Goal: Manage account settings

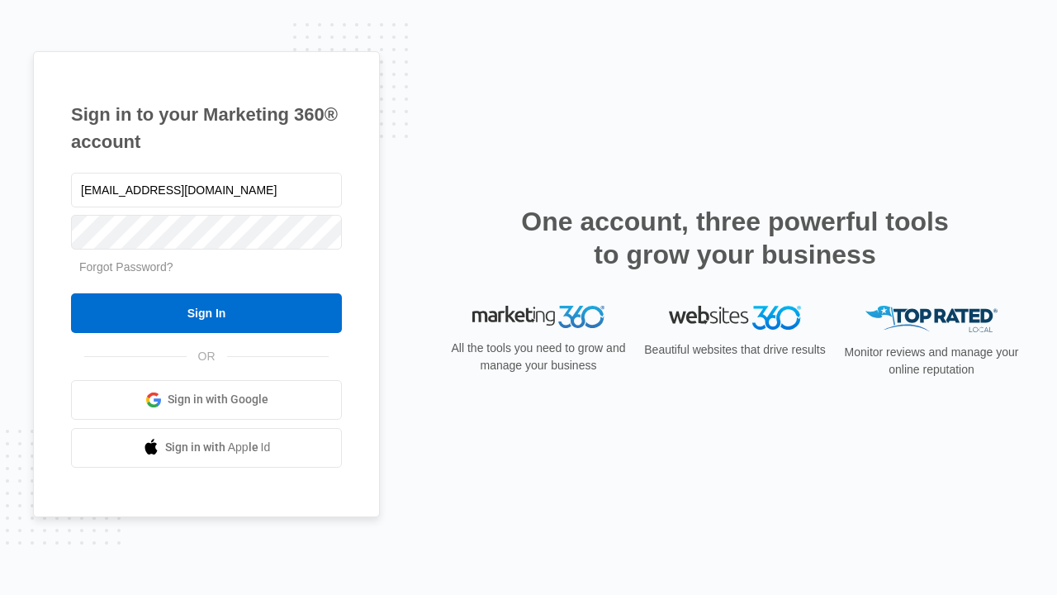
type input "[EMAIL_ADDRESS][DOMAIN_NAME]"
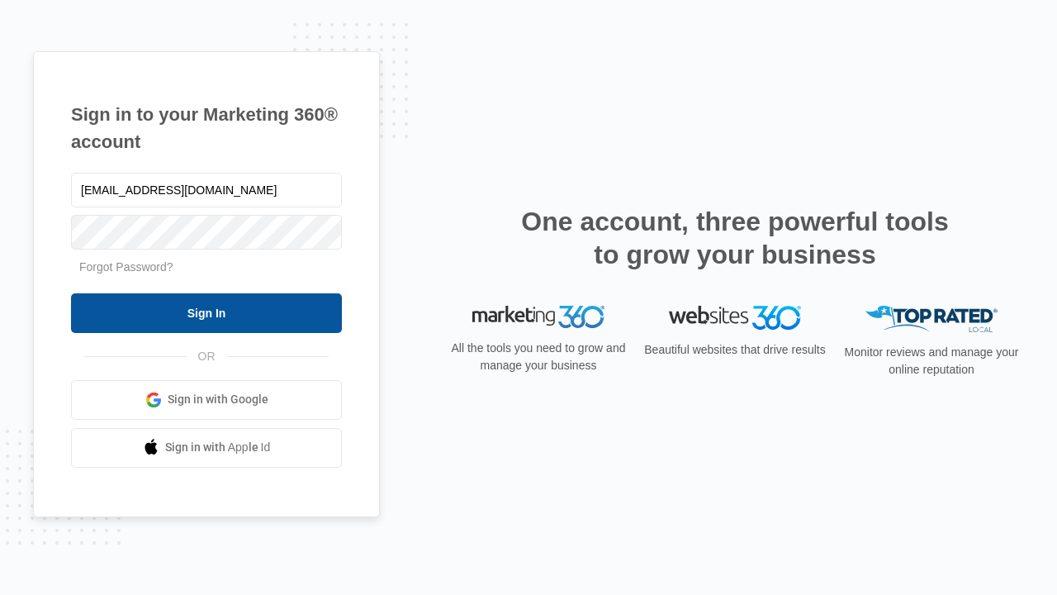
click at [206, 312] on input "Sign In" at bounding box center [206, 313] width 271 height 40
